Goal: Transaction & Acquisition: Purchase product/service

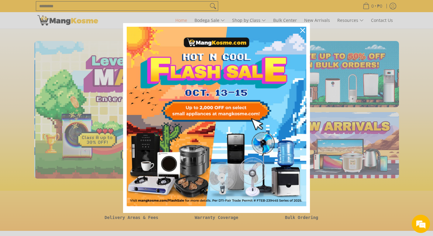
scroll to position [0, 241]
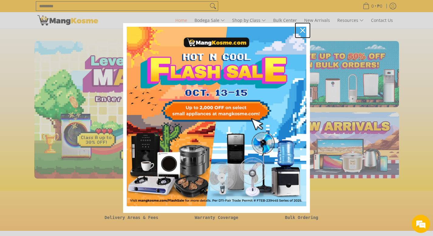
click at [304, 31] on icon "close icon" at bounding box center [302, 30] width 5 height 5
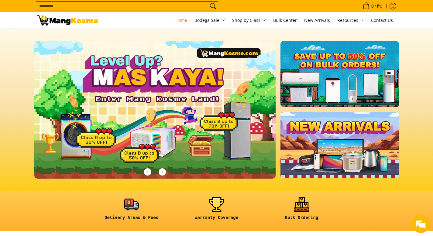
click at [141, 7] on input "Search..." at bounding box center [122, 6] width 172 height 9
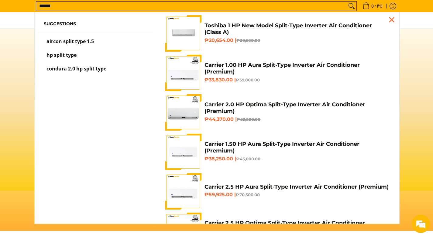
scroll to position [0, 0]
type input "********"
click at [346, 2] on button "Search" at bounding box center [351, 6] width 10 height 9
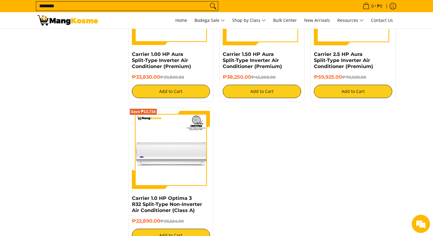
scroll to position [547, 0]
